Goal: Task Accomplishment & Management: Manage account settings

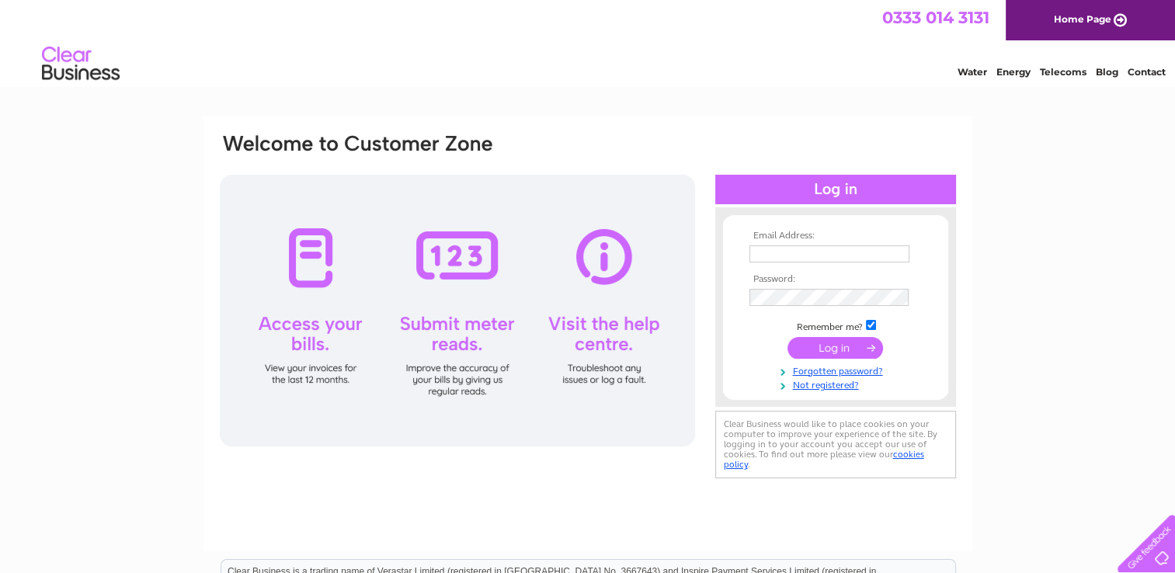
type input "[EMAIL_ADDRESS][DOMAIN_NAME]"
click at [812, 351] on input "submit" at bounding box center [835, 348] width 96 height 22
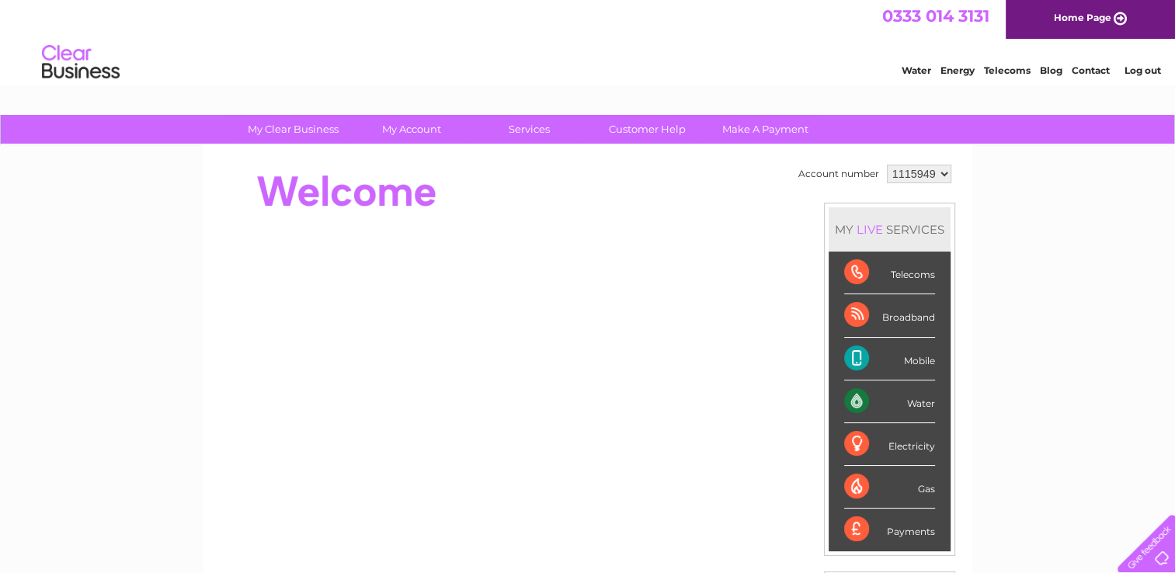
scroll to position [3, 0]
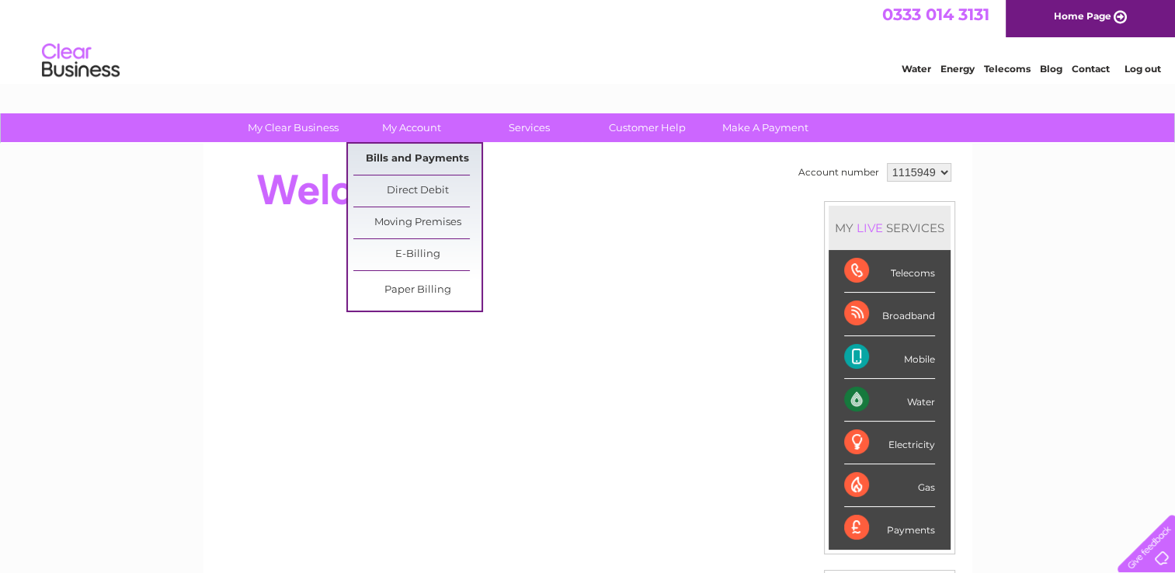
click at [416, 167] on link "Bills and Payments" at bounding box center [417, 159] width 128 height 31
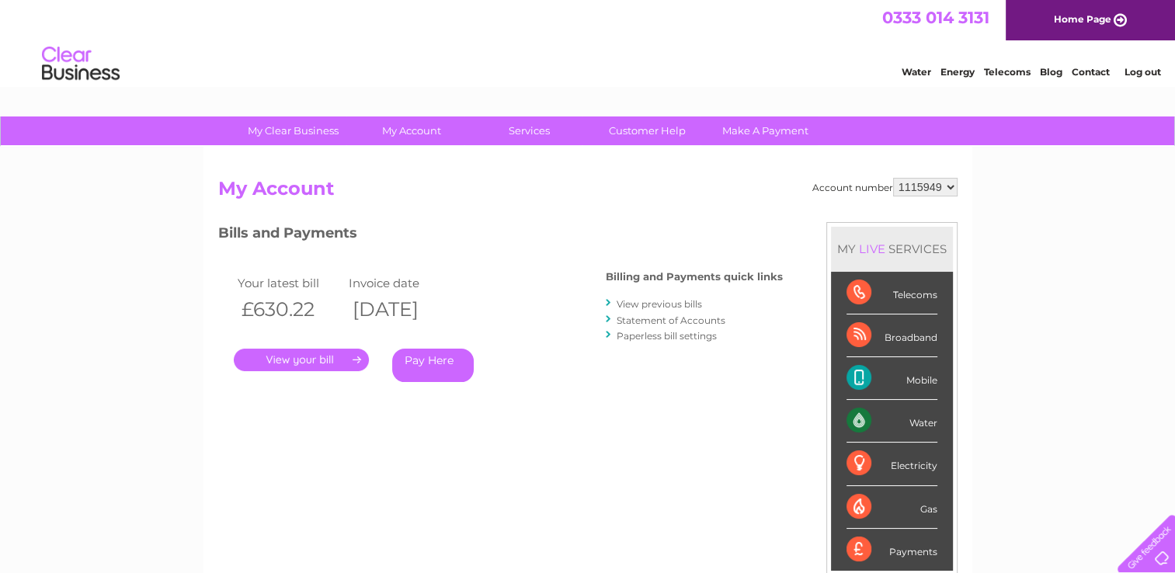
click at [645, 307] on link "View previous bills" at bounding box center [659, 304] width 85 height 12
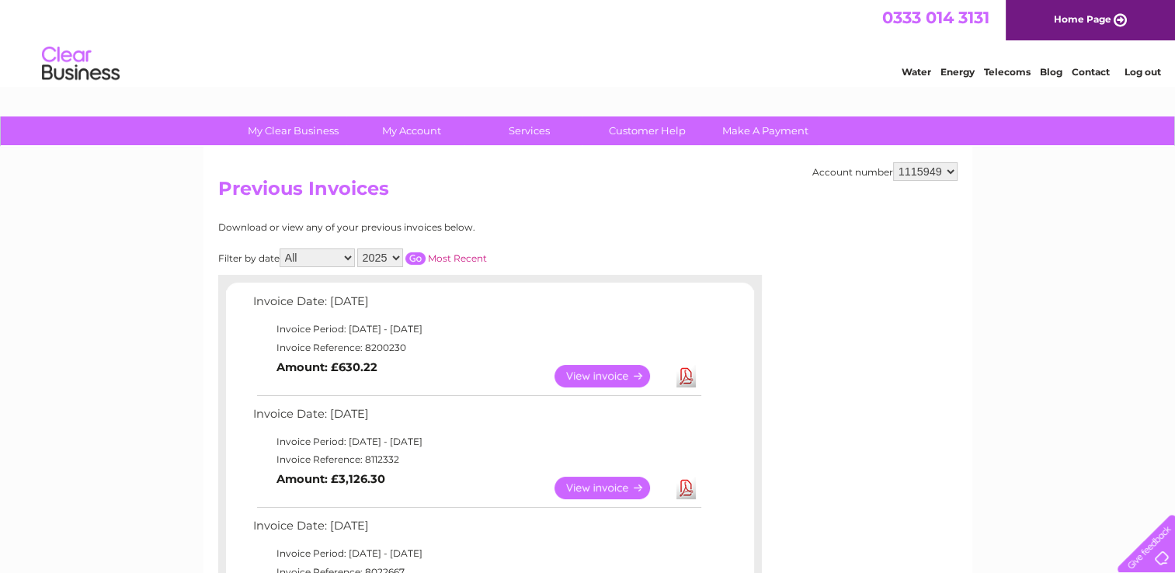
click at [690, 493] on link "Download" at bounding box center [685, 488] width 19 height 23
